Goal: Task Accomplishment & Management: Use online tool/utility

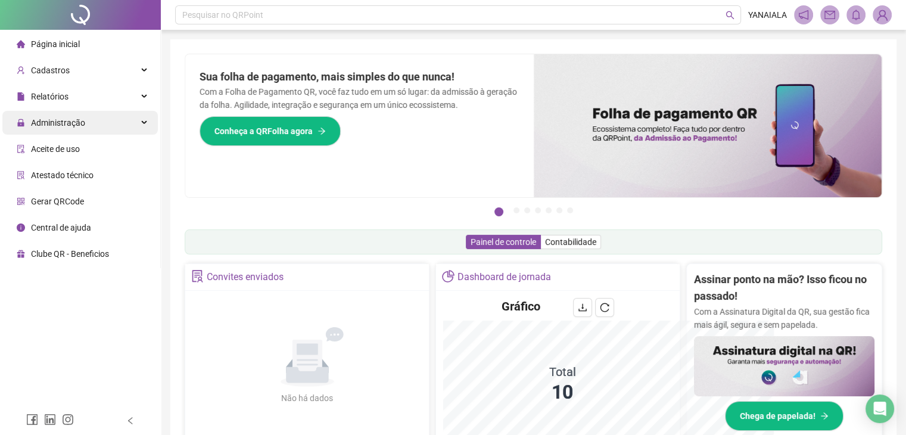
click at [100, 126] on div "Administração" at bounding box center [80, 123] width 156 height 24
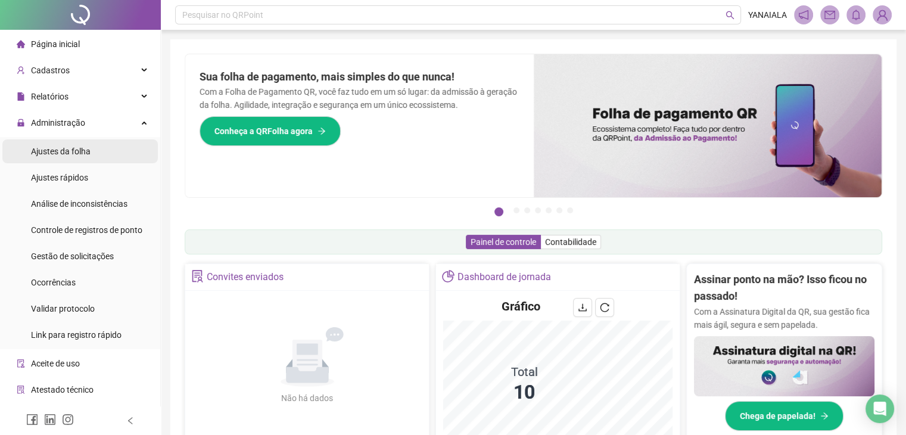
click at [86, 148] on span "Ajustes da folha" at bounding box center [61, 152] width 60 height 10
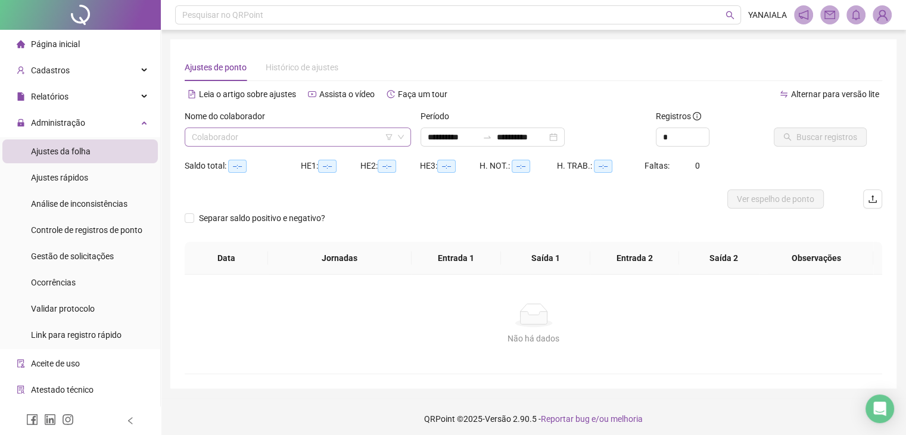
click at [398, 138] on icon "down" at bounding box center [400, 136] width 7 height 7
type input "**********"
click at [384, 139] on input "search" at bounding box center [292, 137] width 201 height 18
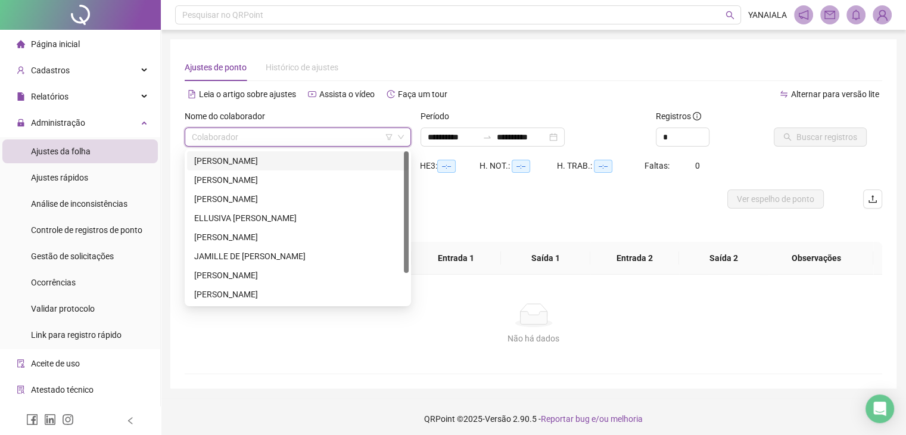
click at [284, 164] on div "[PERSON_NAME]" at bounding box center [297, 160] width 207 height 13
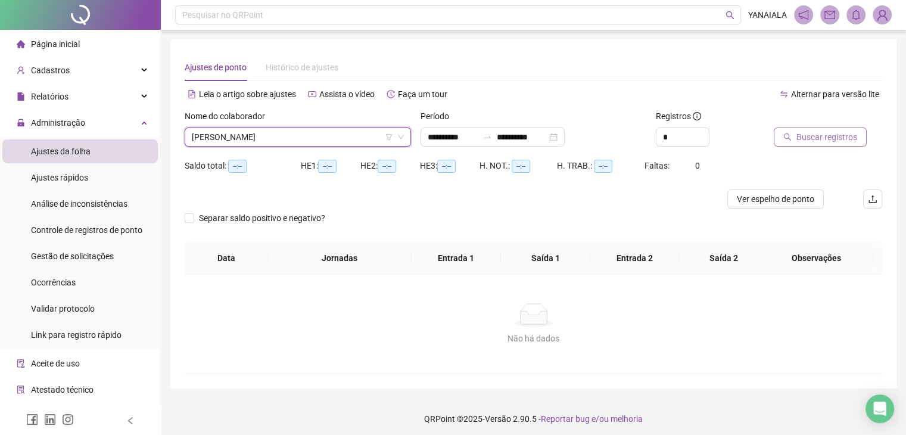
click at [810, 141] on span "Buscar registros" at bounding box center [827, 136] width 61 height 13
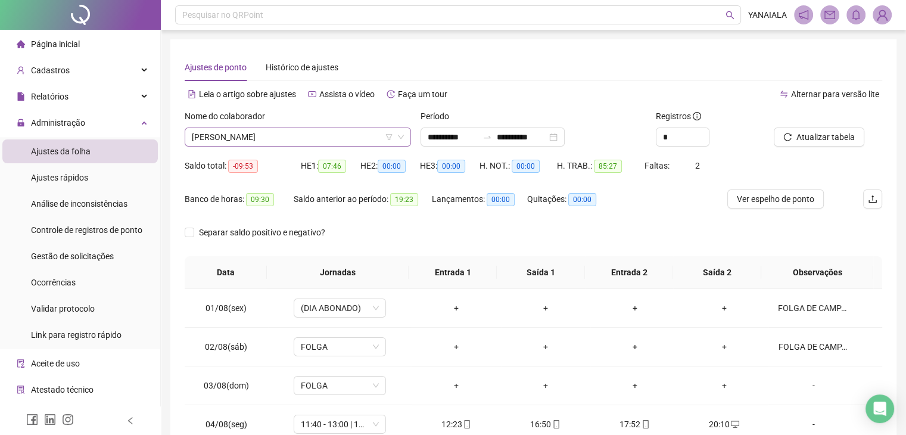
click at [319, 140] on span "[PERSON_NAME]" at bounding box center [298, 137] width 212 height 18
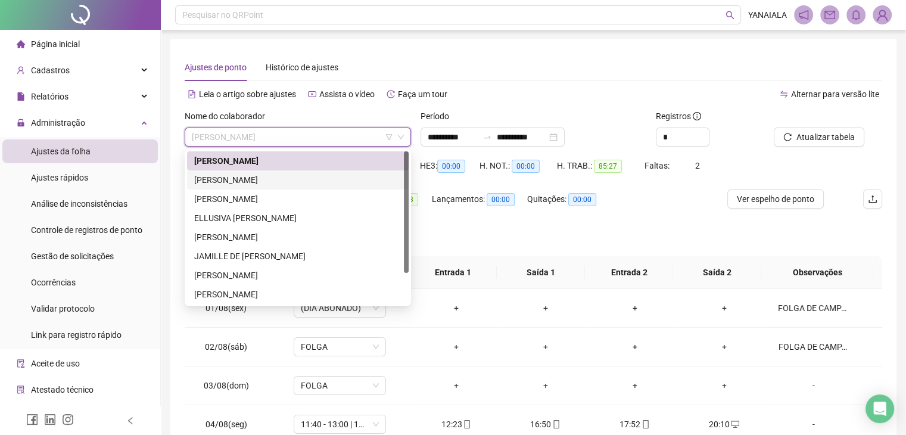
drag, startPoint x: 302, startPoint y: 184, endPoint x: 319, endPoint y: 187, distance: 16.9
click at [302, 185] on div "[PERSON_NAME]" at bounding box center [297, 179] width 207 height 13
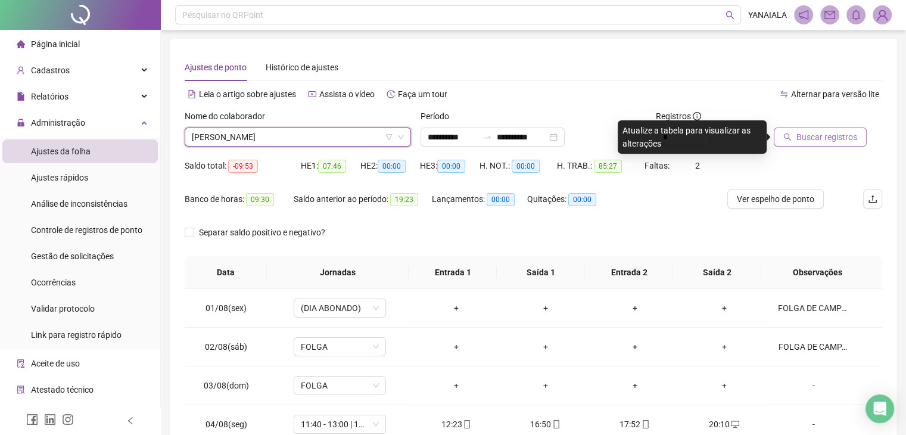
click at [794, 131] on button "Buscar registros" at bounding box center [820, 137] width 93 height 19
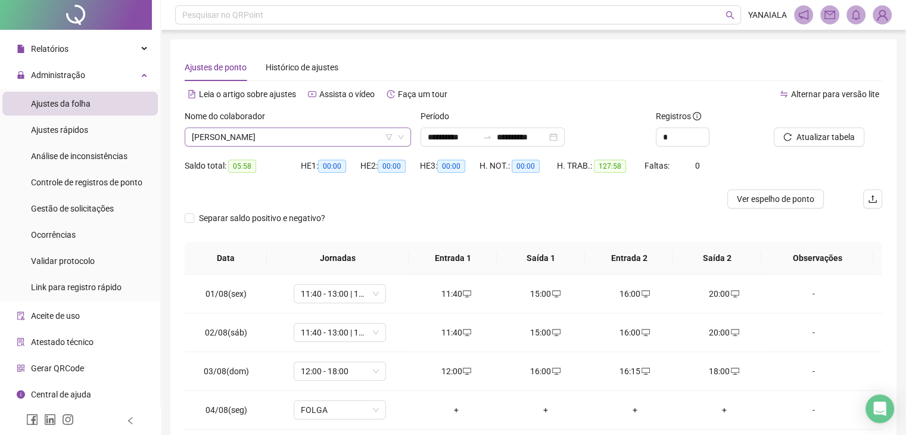
click at [293, 134] on span "[PERSON_NAME]" at bounding box center [298, 137] width 212 height 18
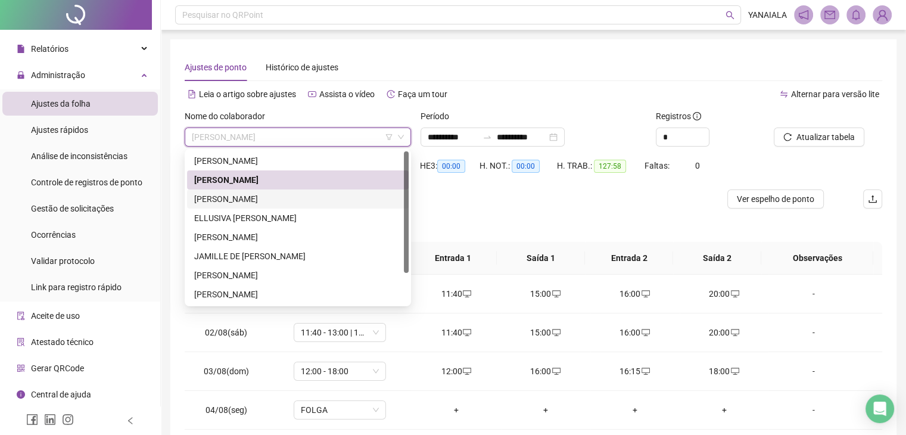
click at [272, 204] on div "[PERSON_NAME]" at bounding box center [297, 198] width 207 height 13
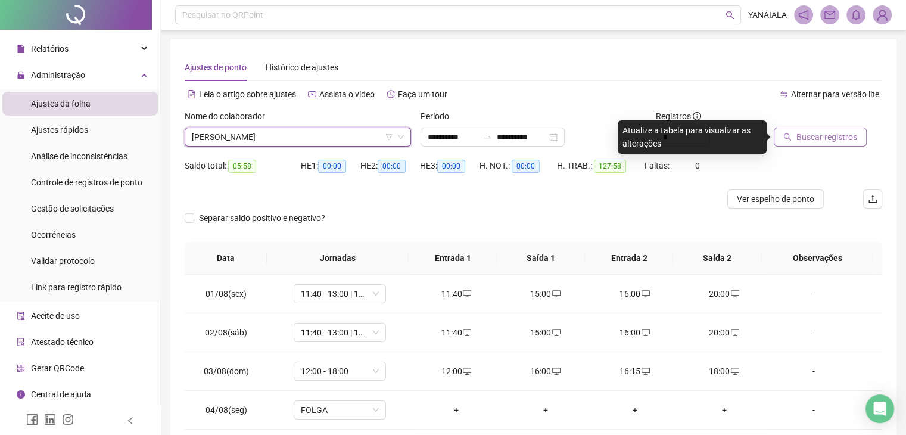
click at [808, 145] on button "Buscar registros" at bounding box center [820, 137] width 93 height 19
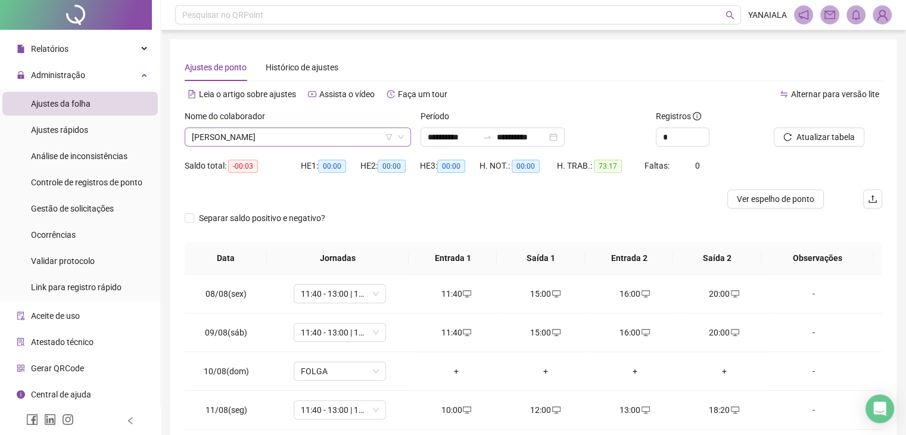
click at [377, 136] on span "[PERSON_NAME]" at bounding box center [298, 137] width 212 height 18
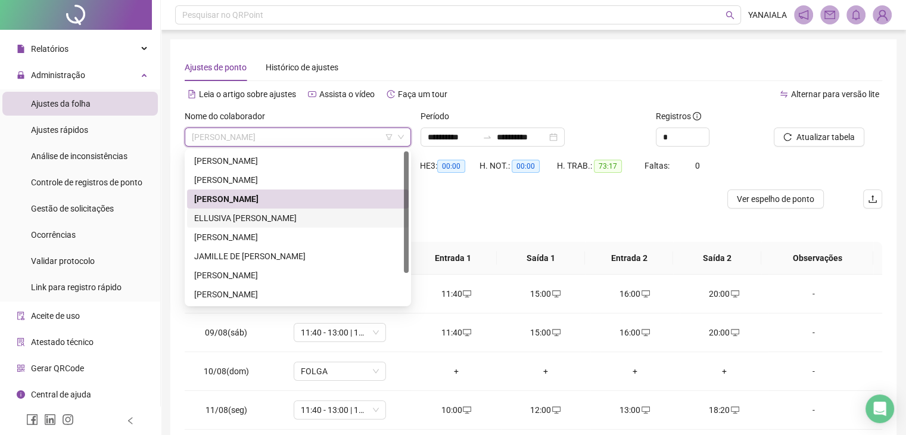
click at [284, 222] on div "ELLUSIVA [PERSON_NAME]" at bounding box center [297, 218] width 207 height 13
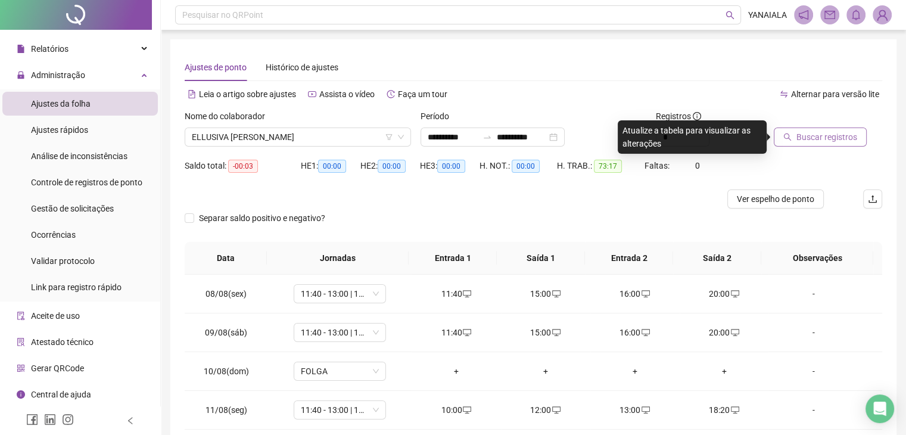
click at [839, 141] on span "Buscar registros" at bounding box center [827, 136] width 61 height 13
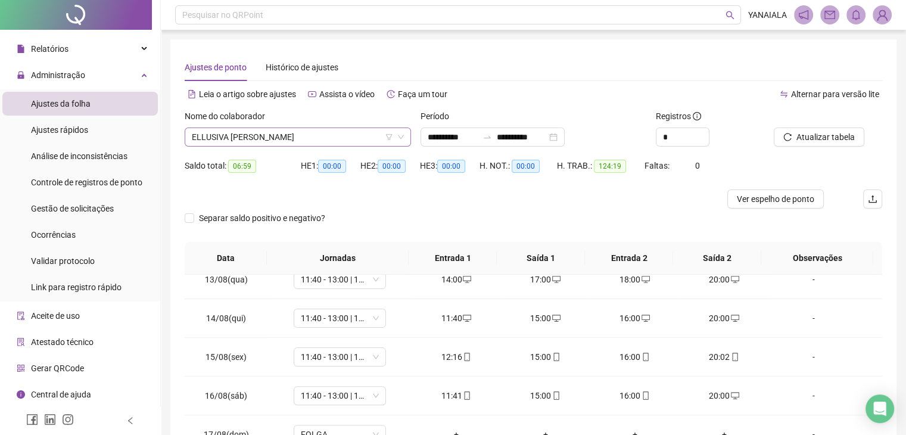
click at [289, 139] on span "ELLUSIVA [PERSON_NAME]" at bounding box center [298, 137] width 212 height 18
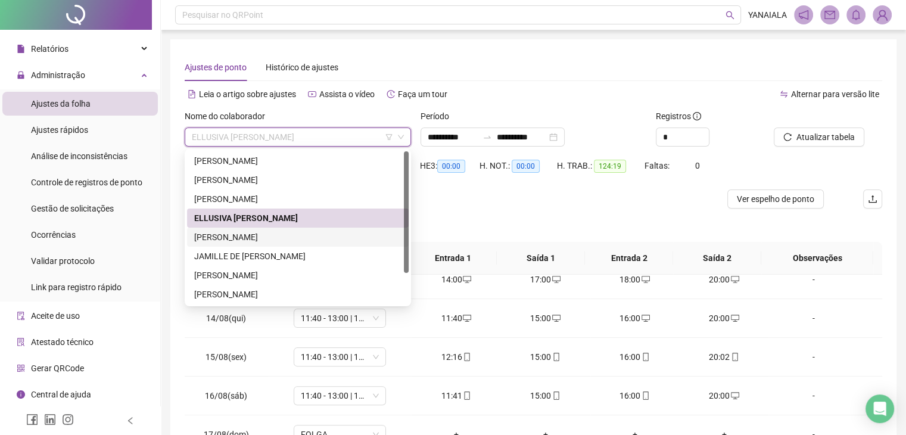
click at [211, 237] on div "[PERSON_NAME]" at bounding box center [297, 237] width 207 height 13
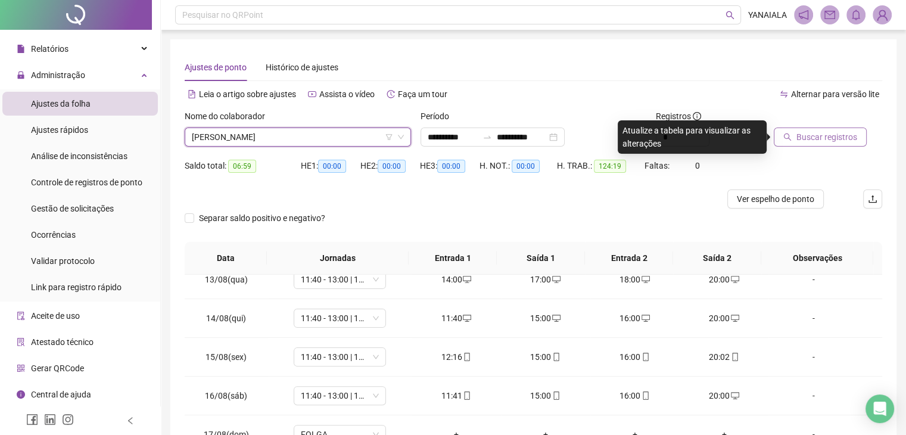
drag, startPoint x: 794, startPoint y: 141, endPoint x: 801, endPoint y: 145, distance: 8.6
click at [795, 141] on button "Buscar registros" at bounding box center [820, 137] width 93 height 19
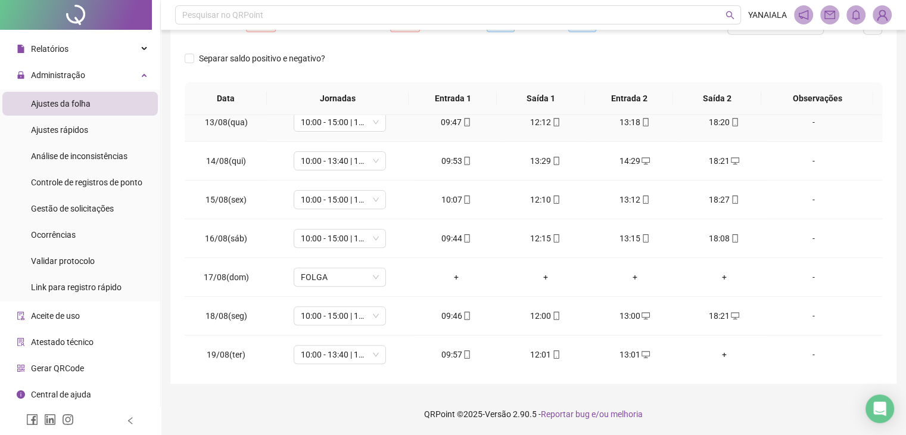
scroll to position [479, 0]
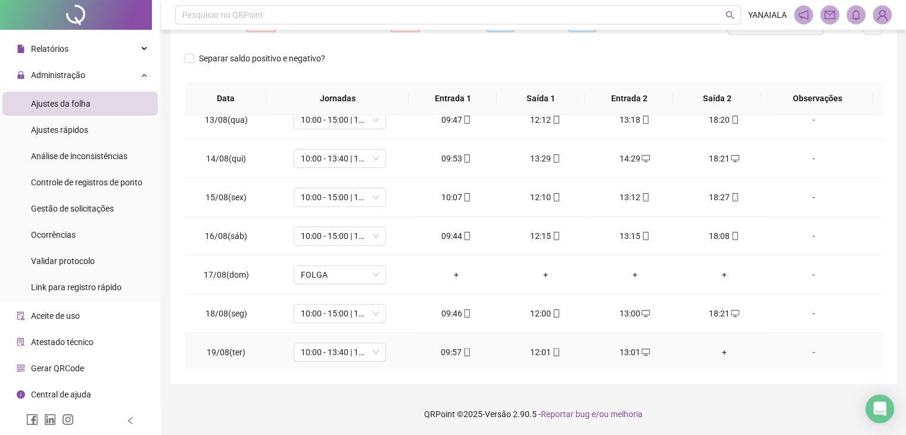
click at [717, 353] on div "+" at bounding box center [724, 352] width 70 height 13
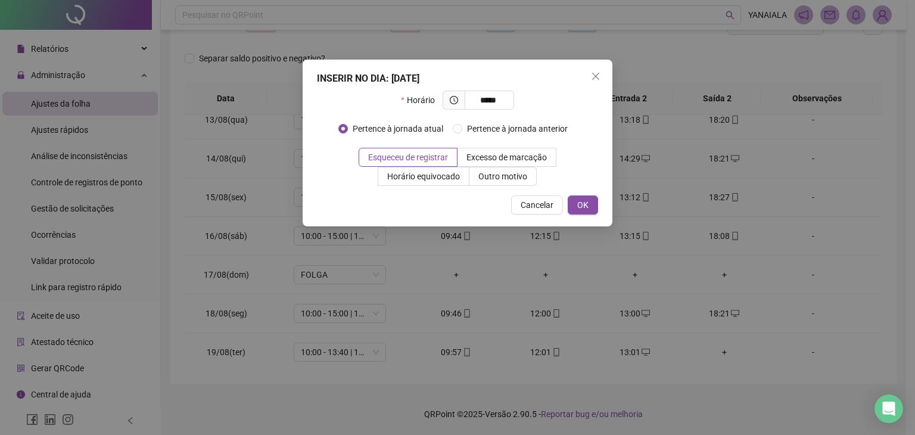
type input "*****"
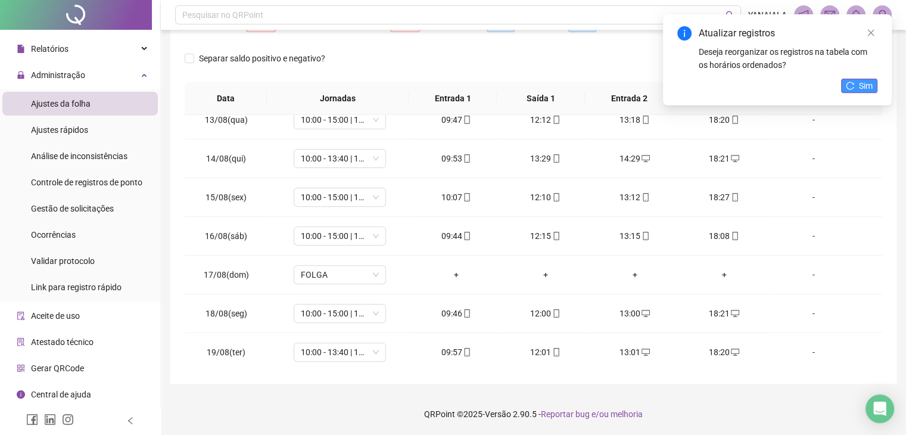
click at [859, 81] on span "Sim" at bounding box center [866, 85] width 14 height 13
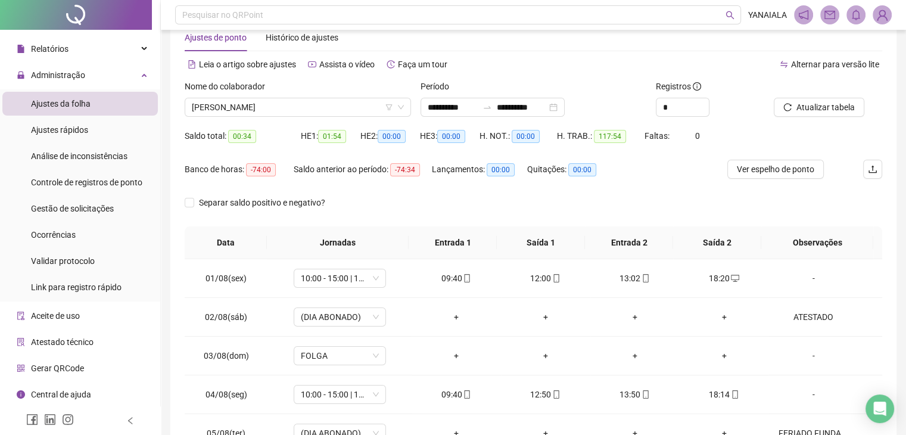
scroll to position [0, 0]
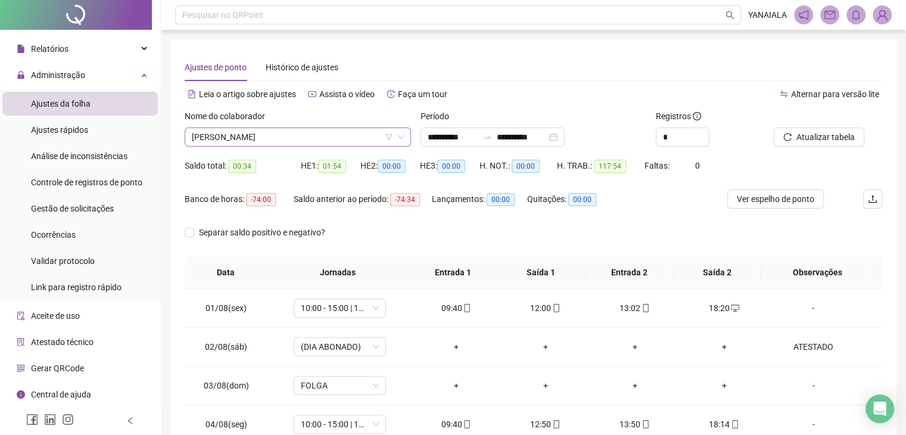
click at [299, 127] on div "Nome do colaborador [PERSON_NAME]" at bounding box center [298, 128] width 226 height 37
click at [303, 136] on span "[PERSON_NAME]" at bounding box center [298, 137] width 212 height 18
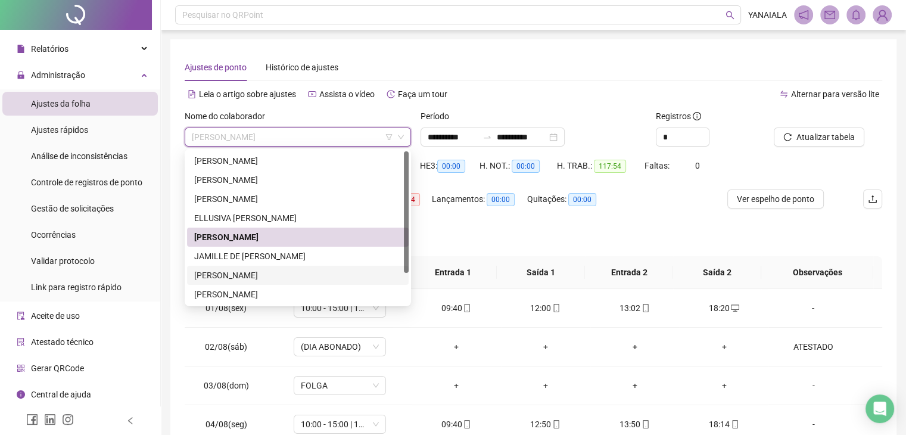
click at [254, 279] on div "[PERSON_NAME]" at bounding box center [297, 275] width 207 height 13
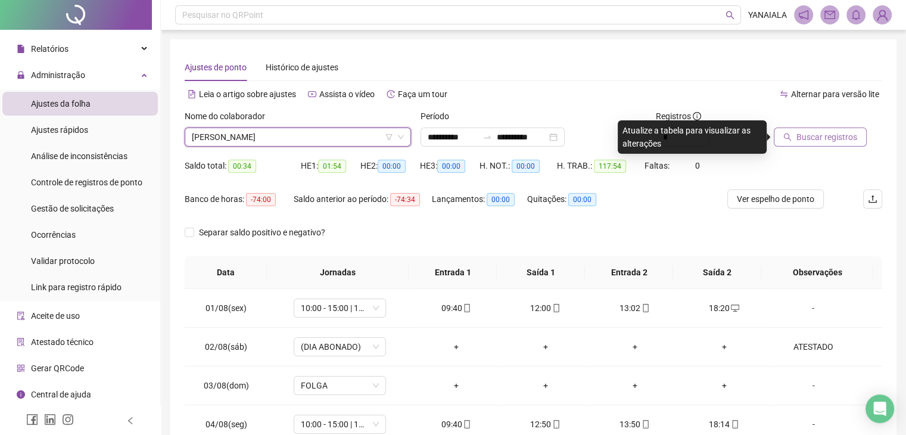
click at [787, 139] on icon "search" at bounding box center [788, 137] width 8 height 8
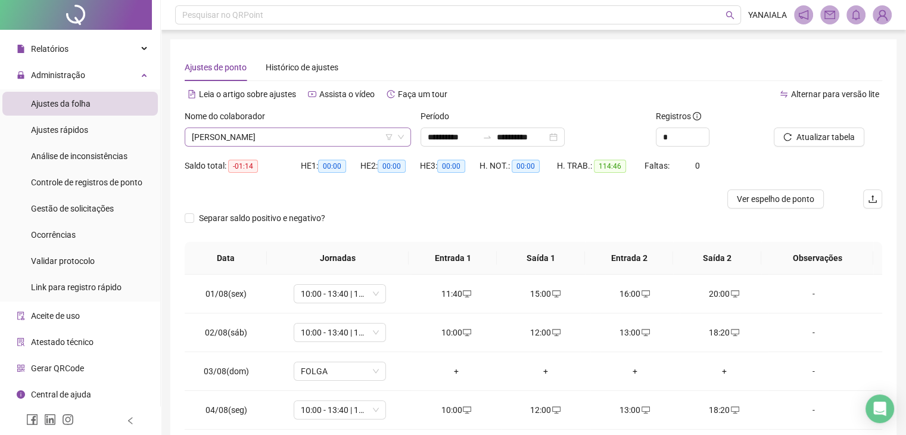
click at [304, 136] on span "[PERSON_NAME]" at bounding box center [298, 137] width 212 height 18
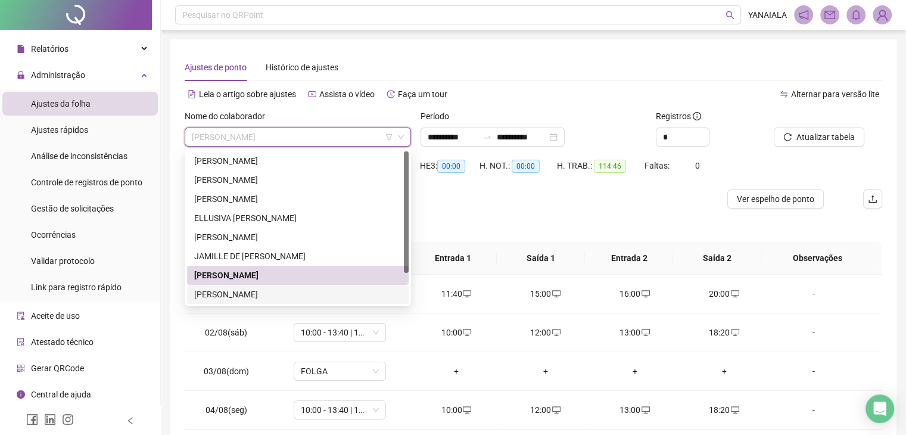
click at [248, 300] on div "[PERSON_NAME]" at bounding box center [297, 294] width 207 height 13
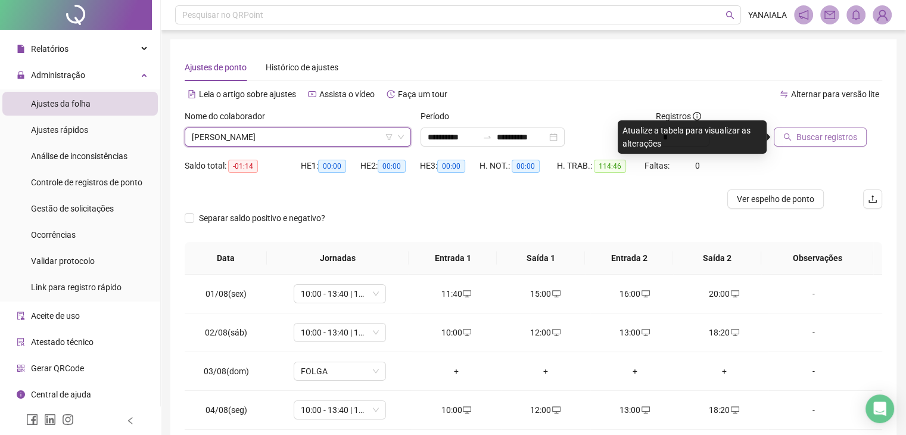
drag, startPoint x: 785, startPoint y: 147, endPoint x: 789, endPoint y: 142, distance: 6.8
click at [786, 145] on div "Buscar registros" at bounding box center [828, 133] width 118 height 46
click at [795, 136] on button "Buscar registros" at bounding box center [820, 137] width 93 height 19
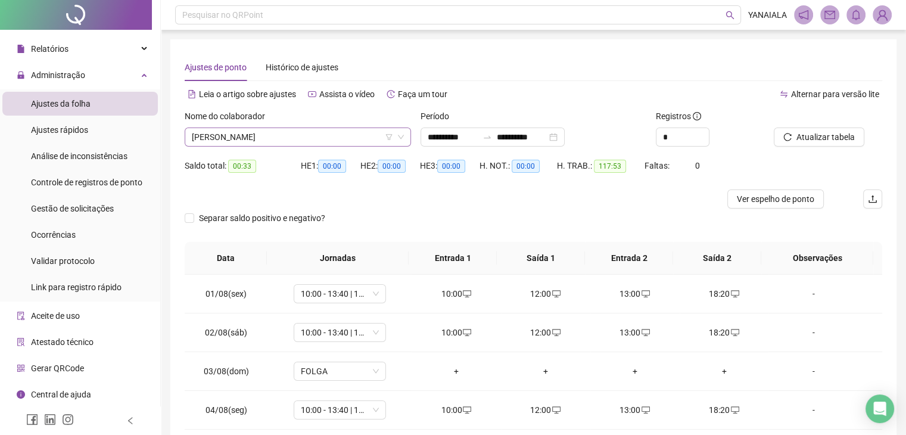
click at [311, 138] on span "[PERSON_NAME]" at bounding box center [298, 137] width 212 height 18
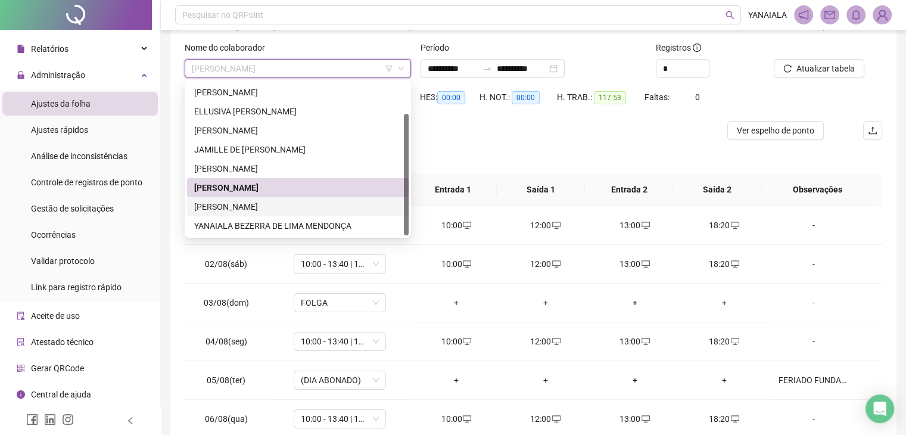
scroll to position [119, 0]
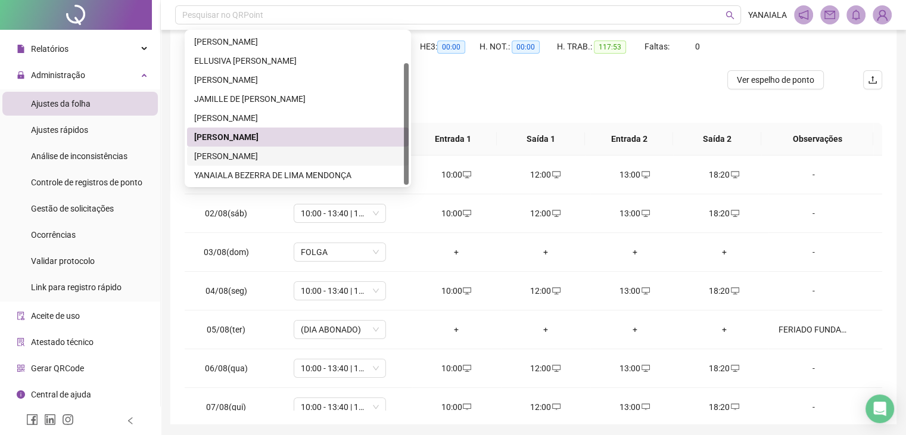
drag, startPoint x: 267, startPoint y: 155, endPoint x: 518, endPoint y: 151, distance: 250.9
click at [267, 156] on div "[PERSON_NAME]" at bounding box center [297, 156] width 207 height 13
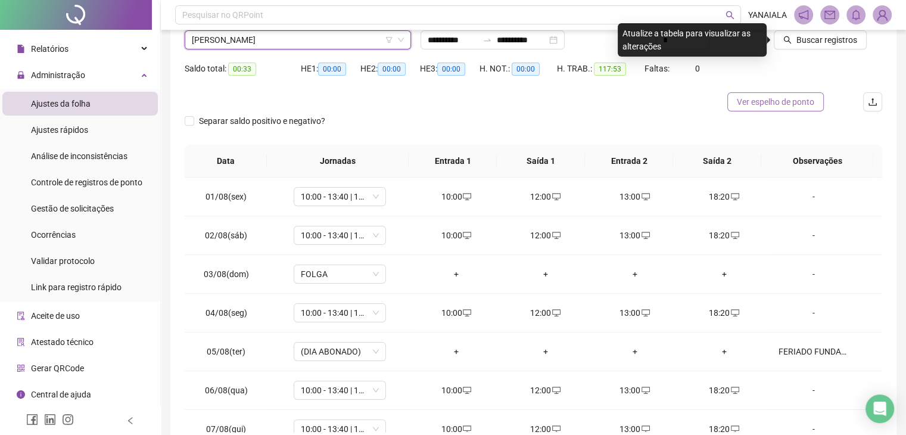
scroll to position [60, 0]
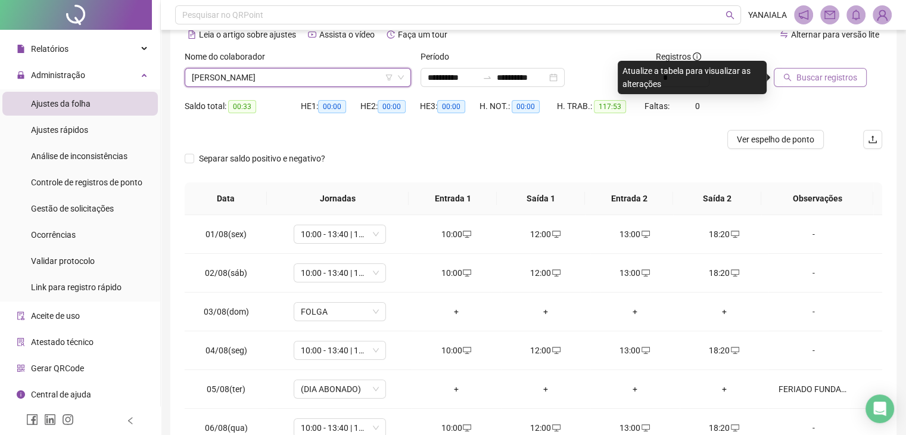
click at [815, 77] on span "Buscar registros" at bounding box center [827, 77] width 61 height 13
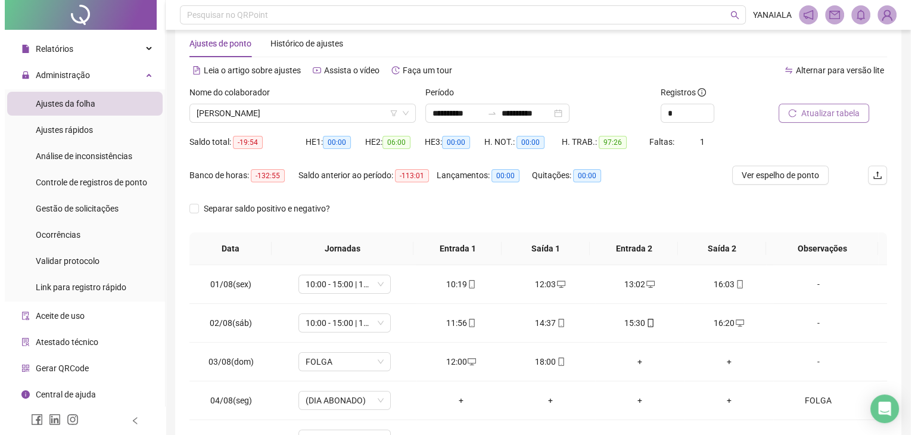
scroll to position [0, 0]
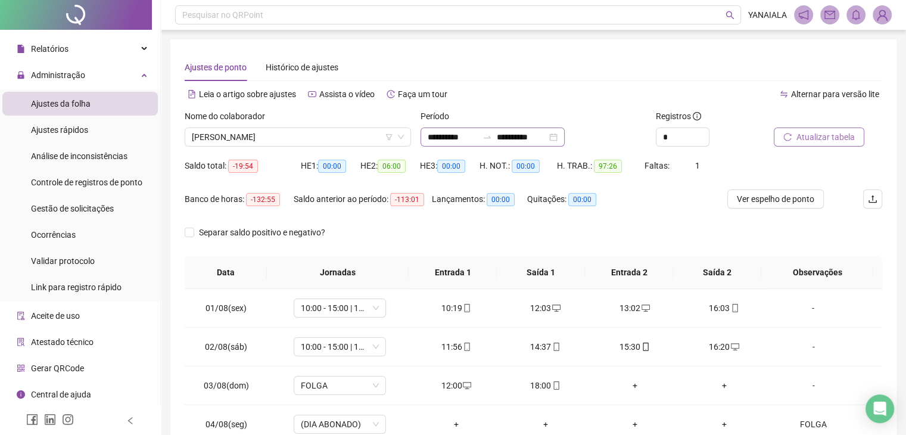
click at [565, 137] on div "**********" at bounding box center [493, 137] width 144 height 19
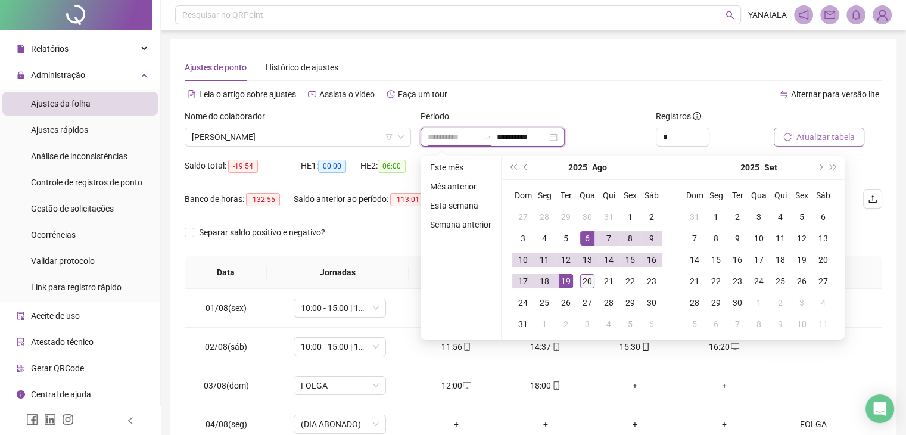
type input "**********"
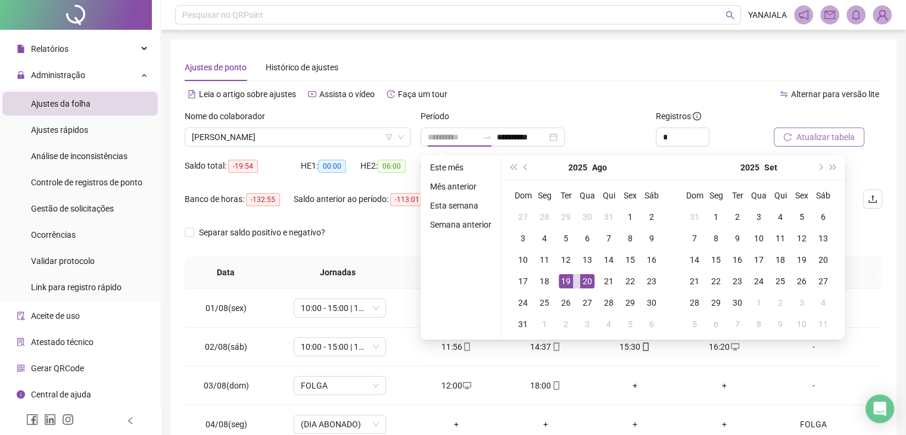
click at [582, 285] on div "20" at bounding box center [587, 281] width 14 height 14
click at [583, 282] on div "20" at bounding box center [587, 281] width 14 height 14
type input "**********"
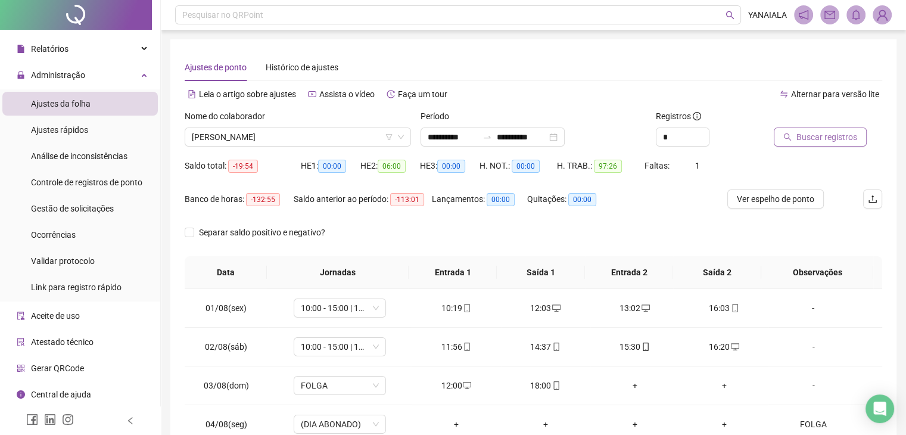
click at [806, 137] on span "Buscar registros" at bounding box center [827, 136] width 61 height 13
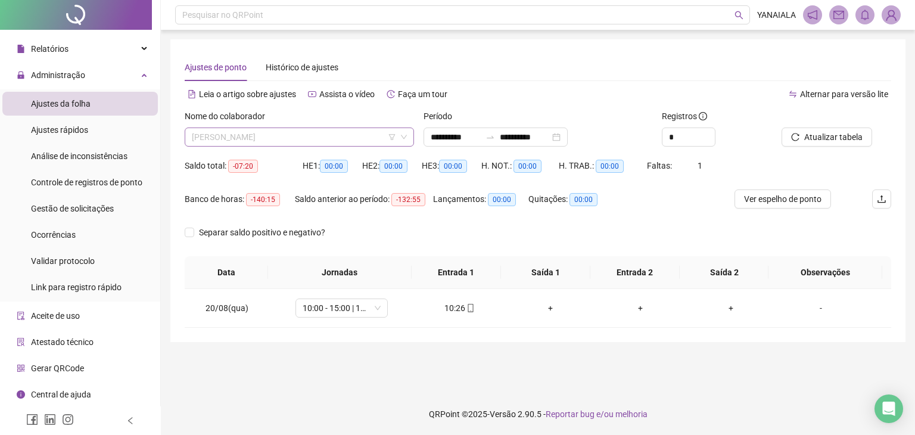
click at [296, 132] on span "[PERSON_NAME]" at bounding box center [299, 137] width 215 height 18
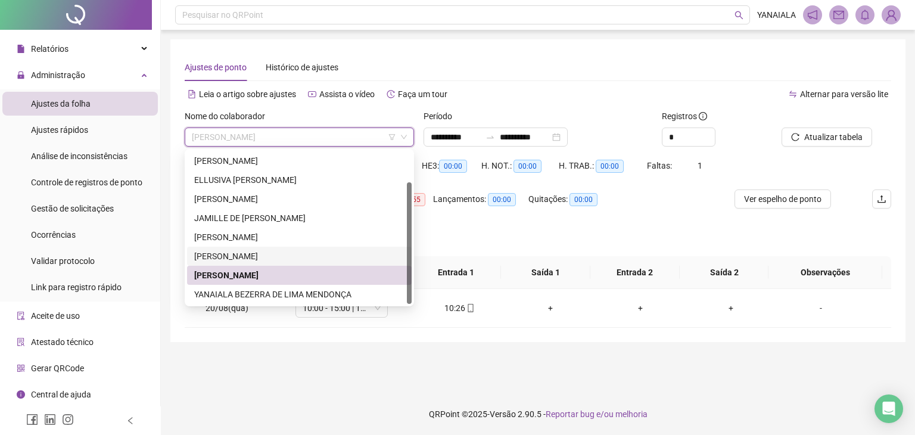
click at [255, 257] on div "[PERSON_NAME]" at bounding box center [299, 256] width 210 height 13
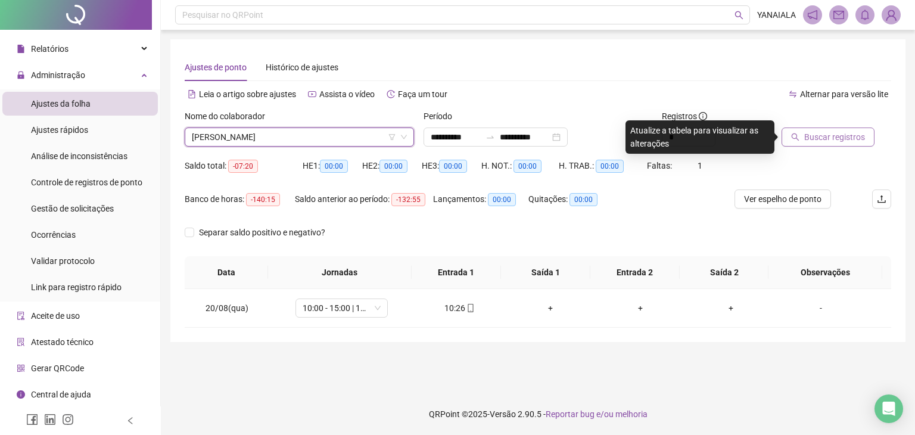
click at [800, 135] on button "Buscar registros" at bounding box center [828, 137] width 93 height 19
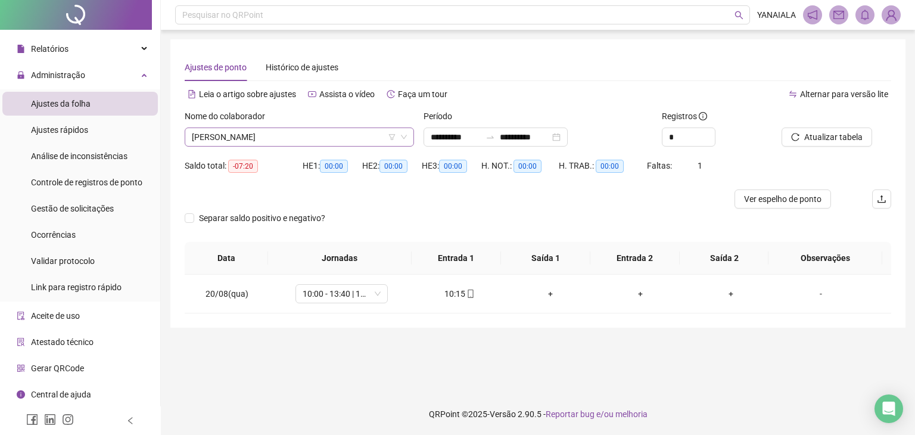
click at [288, 136] on span "[PERSON_NAME]" at bounding box center [299, 137] width 215 height 18
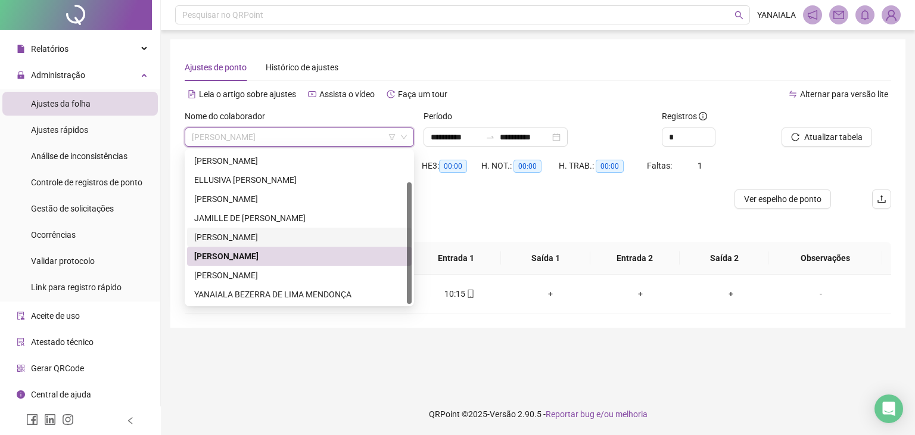
click at [250, 235] on div "[PERSON_NAME]" at bounding box center [299, 237] width 210 height 13
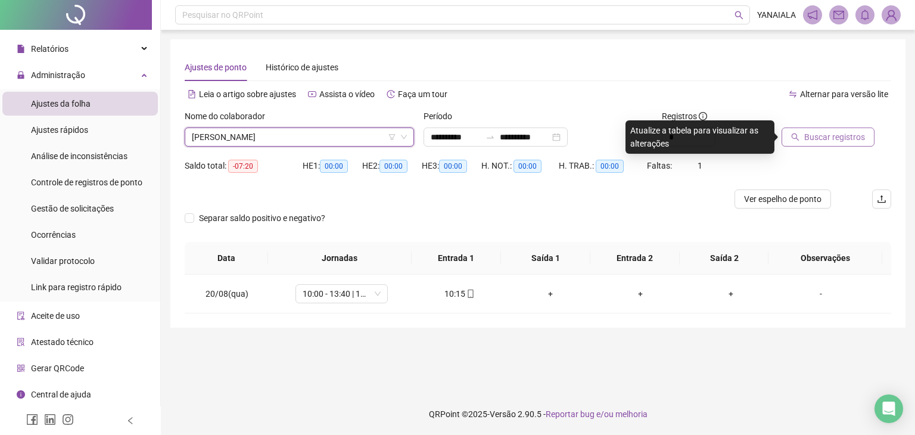
click at [801, 141] on button "Buscar registros" at bounding box center [828, 137] width 93 height 19
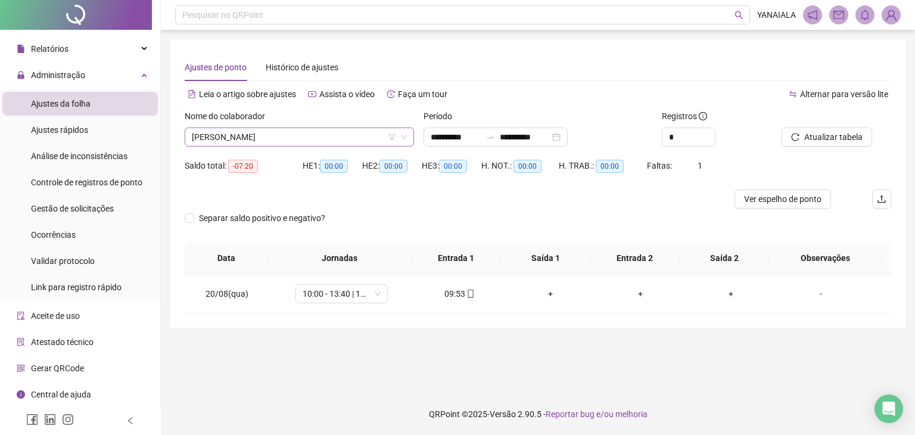
click at [337, 128] on span "[PERSON_NAME]" at bounding box center [299, 137] width 215 height 18
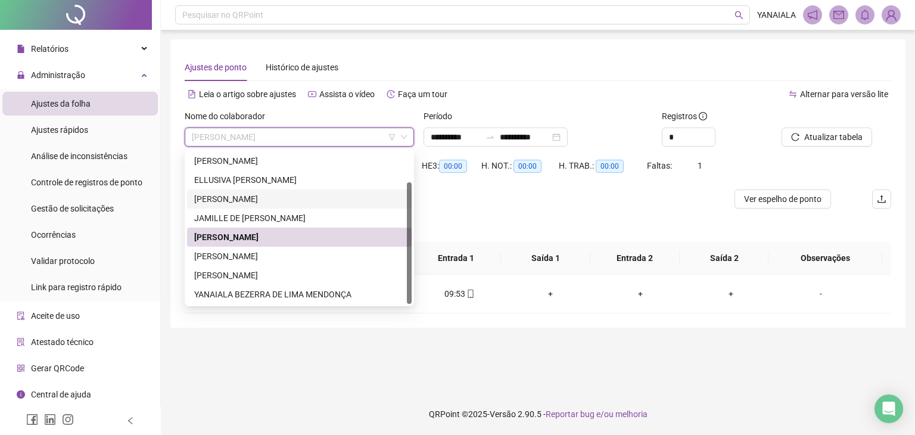
click at [285, 201] on div "[PERSON_NAME]" at bounding box center [299, 198] width 210 height 13
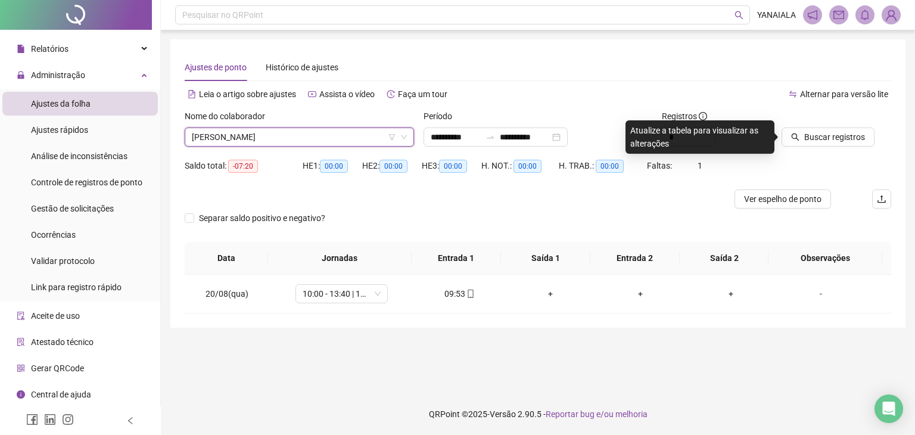
click at [792, 127] on div "Buscar registros" at bounding box center [822, 128] width 80 height 37
click at [798, 134] on icon "search" at bounding box center [795, 137] width 8 height 8
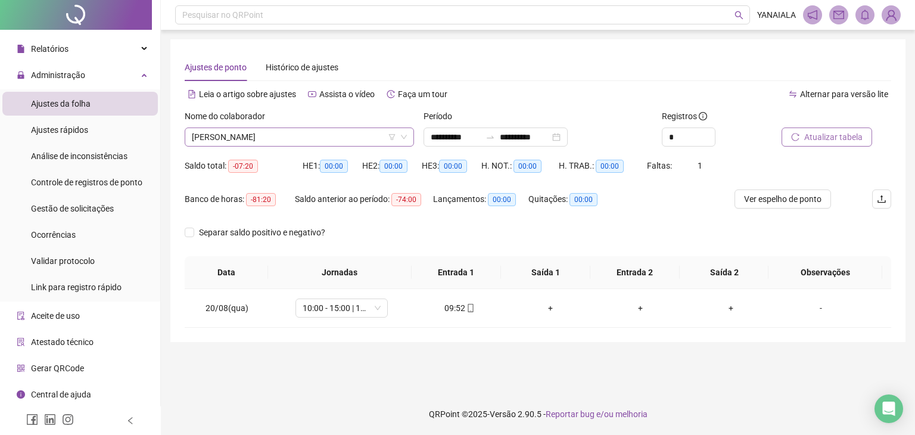
click at [299, 129] on span "[PERSON_NAME]" at bounding box center [299, 137] width 215 height 18
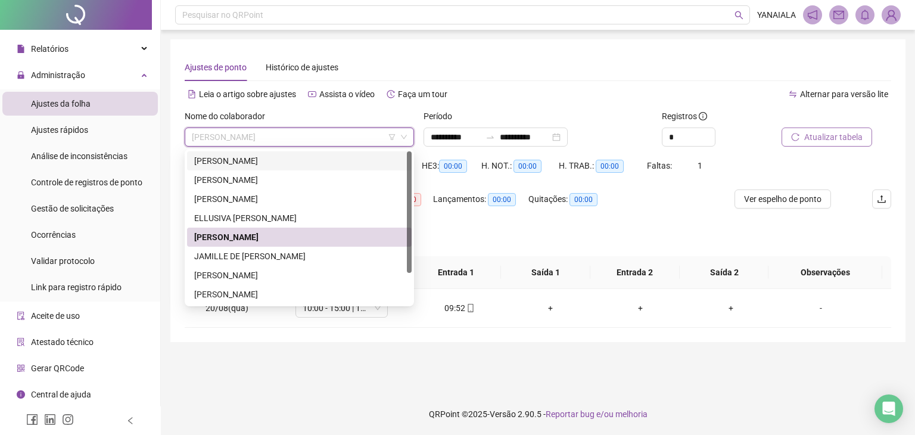
click at [583, 72] on div "Ajustes de ponto Histórico de ajustes" at bounding box center [538, 67] width 707 height 27
